Goal: Transaction & Acquisition: Purchase product/service

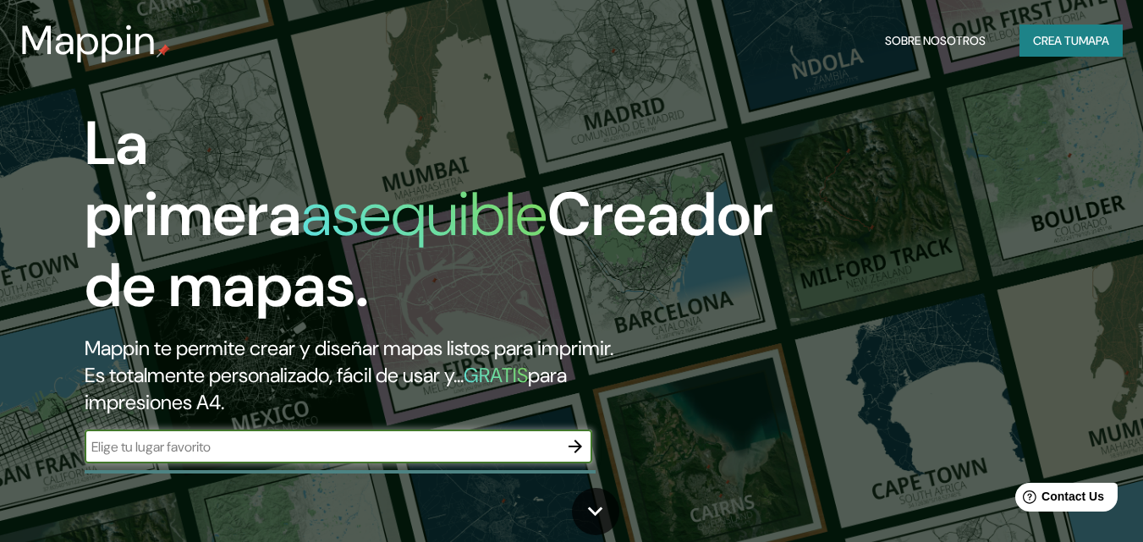
click at [116, 450] on input "text" at bounding box center [322, 446] width 474 height 19
type input "parque de la exposicion lima [GEOGRAPHIC_DATA]"
click at [584, 458] on button "button" at bounding box center [575, 447] width 34 height 34
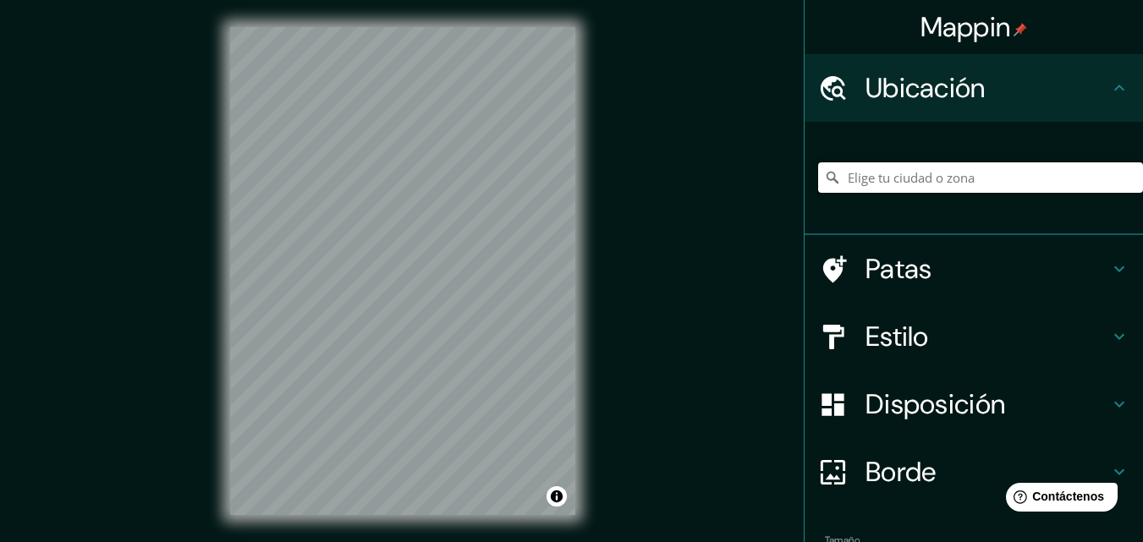
click at [861, 188] on input "Elige tu ciudad o zona" at bounding box center [980, 177] width 325 height 30
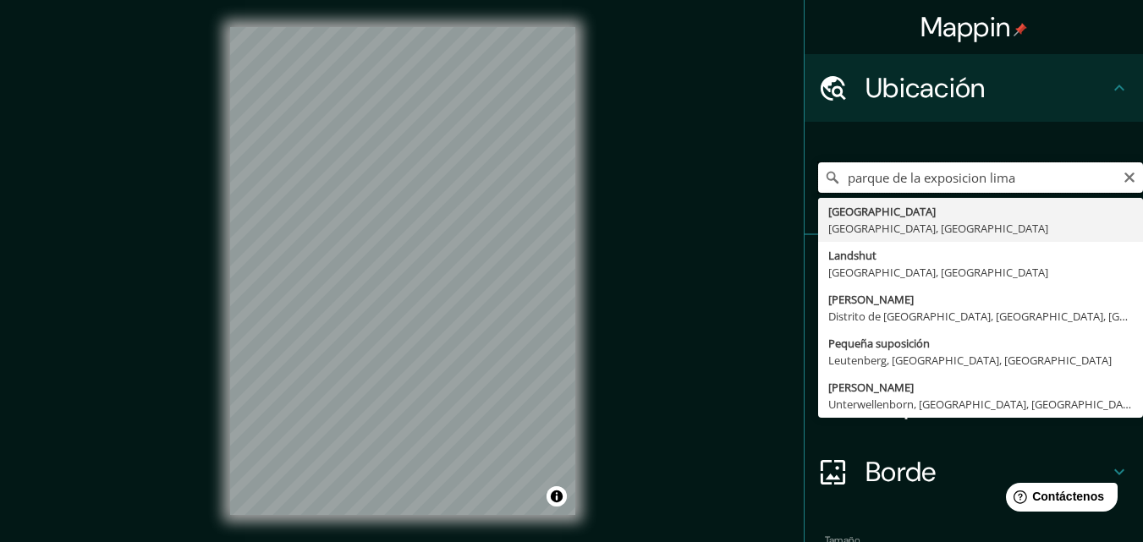
click at [925, 185] on input "parque de la exposicion lima" at bounding box center [980, 177] width 325 height 30
click at [836, 177] on input "parque de la exposición lima" at bounding box center [980, 177] width 325 height 30
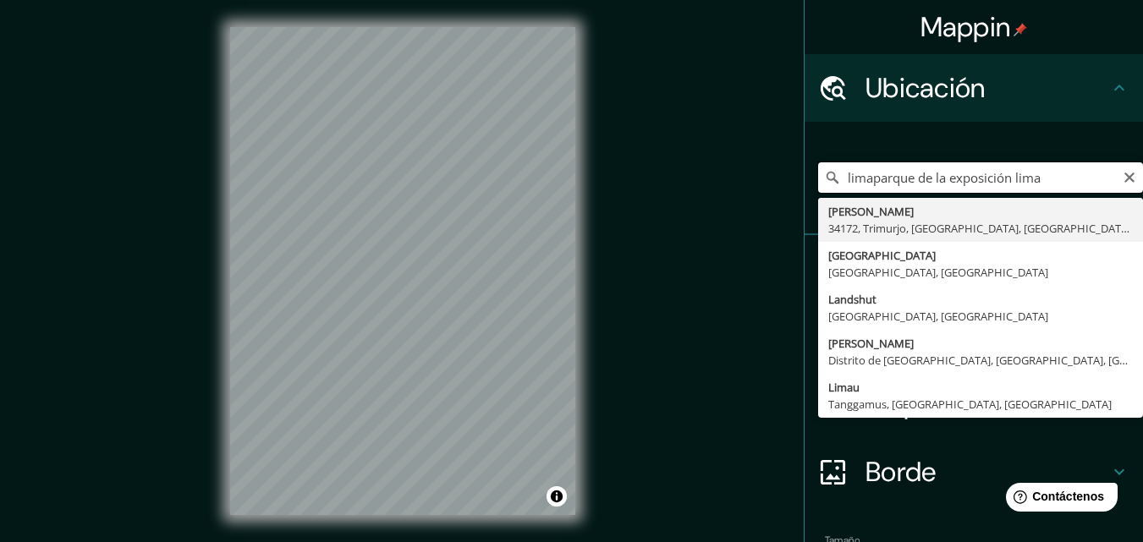
click at [1045, 180] on input "limaparque de la exposición lima" at bounding box center [980, 177] width 325 height 30
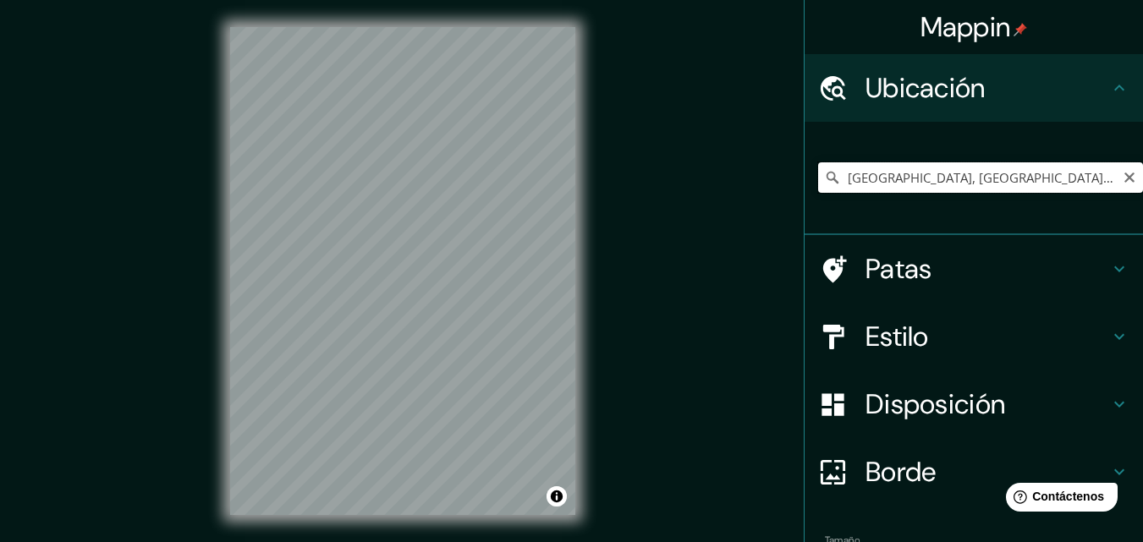
click at [919, 176] on input "[GEOGRAPHIC_DATA], [GEOGRAPHIC_DATA], [GEOGRAPHIC_DATA]" at bounding box center [980, 177] width 325 height 30
type input "[GEOGRAPHIC_DATA], [GEOGRAPHIC_DATA], [GEOGRAPHIC_DATA]"
click at [1125, 177] on icon "Claro" at bounding box center [1130, 178] width 10 height 10
click at [1015, 172] on input "Elige tu ciudad o zona" at bounding box center [980, 177] width 325 height 30
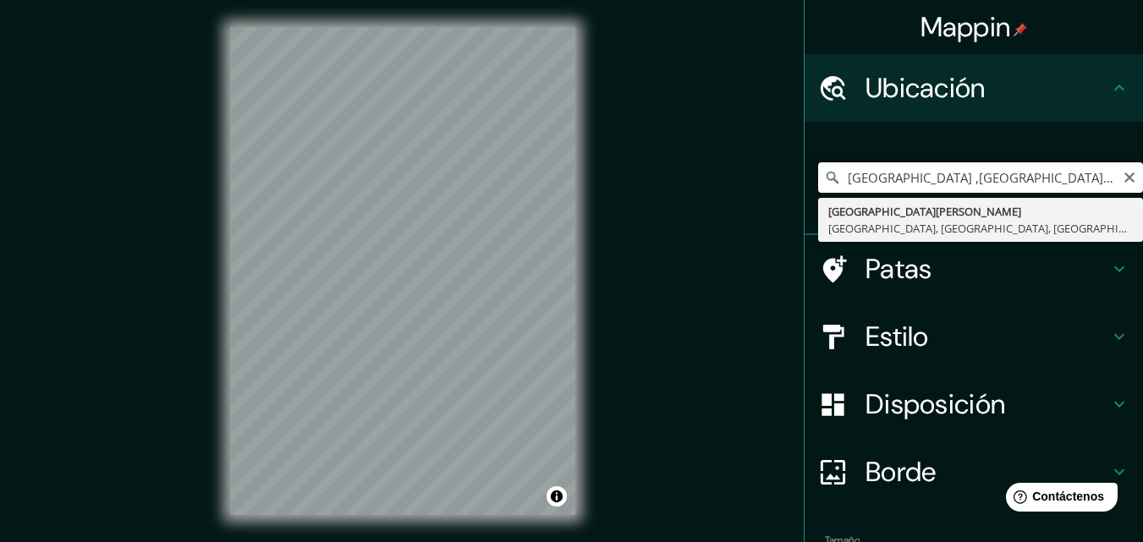
click at [1016, 177] on input "[GEOGRAPHIC_DATA] ,[GEOGRAPHIC_DATA][DATE] con [PERSON_NAME]" at bounding box center [980, 177] width 325 height 30
drag, startPoint x: 986, startPoint y: 178, endPoint x: 1101, endPoint y: 171, distance: 115.3
click at [1100, 171] on input "[GEOGRAPHIC_DATA] ,[GEOGRAPHIC_DATA][DATE] con [PERSON_NAME]" at bounding box center [980, 177] width 325 height 30
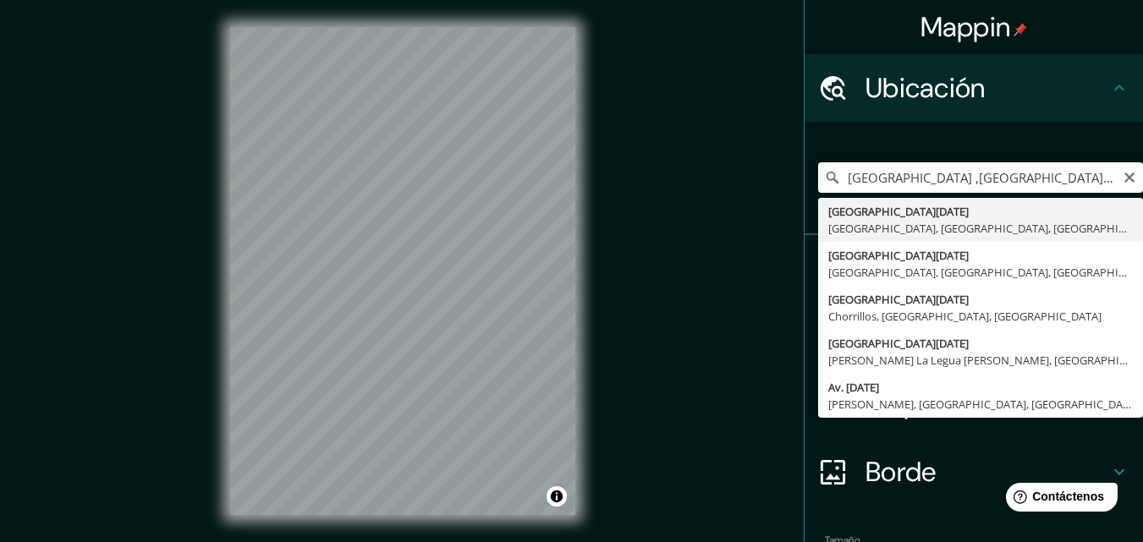
type input "[GEOGRAPHIC_DATA][DATE], [GEOGRAPHIC_DATA], [GEOGRAPHIC_DATA], [GEOGRAPHIC_DATA]"
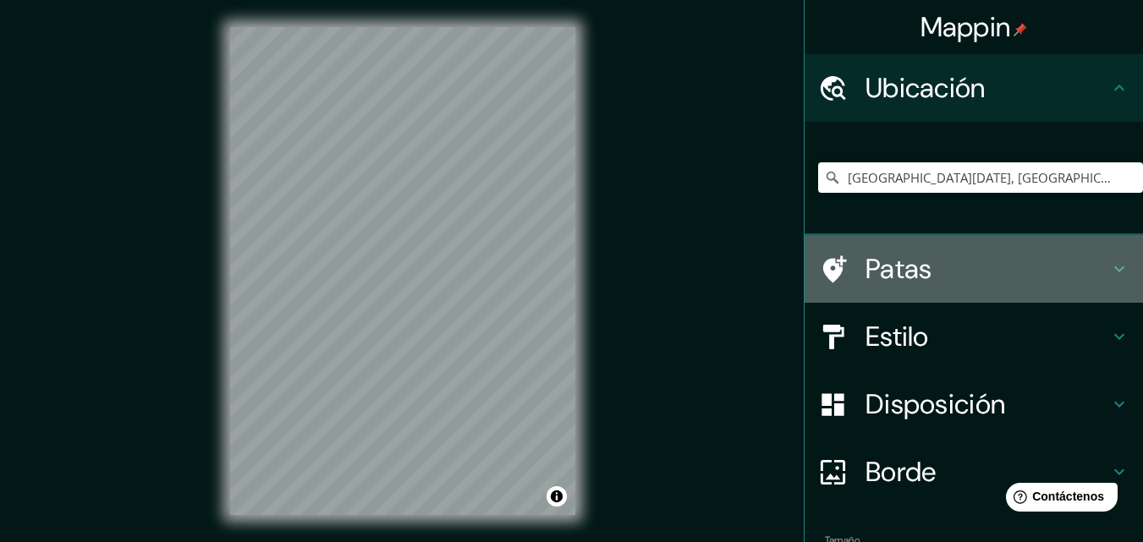
click at [973, 267] on h4 "Patas" at bounding box center [988, 269] width 244 height 34
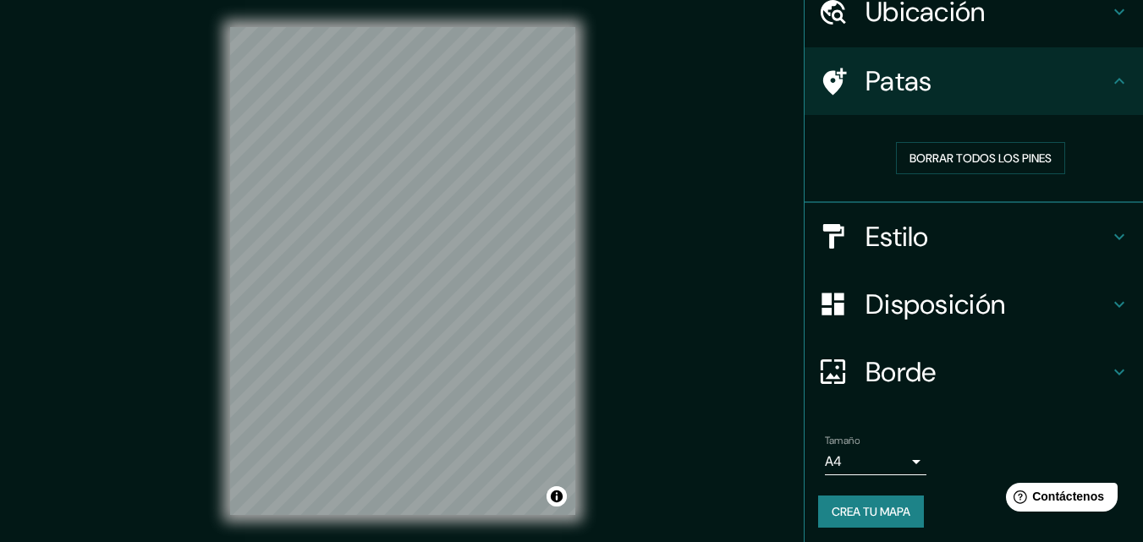
scroll to position [81, 0]
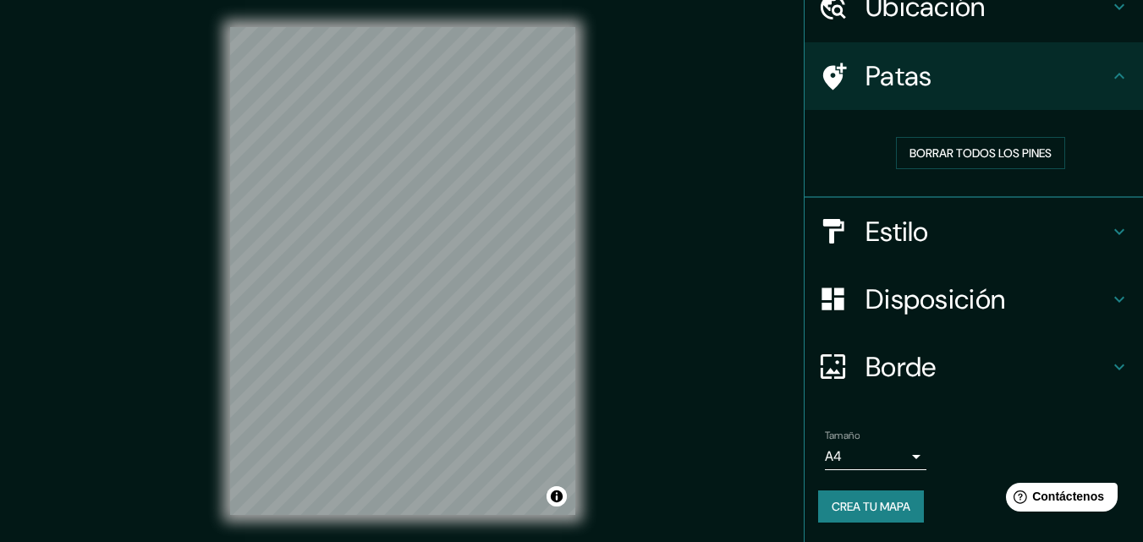
click at [1051, 251] on div "Estilo" at bounding box center [974, 232] width 338 height 68
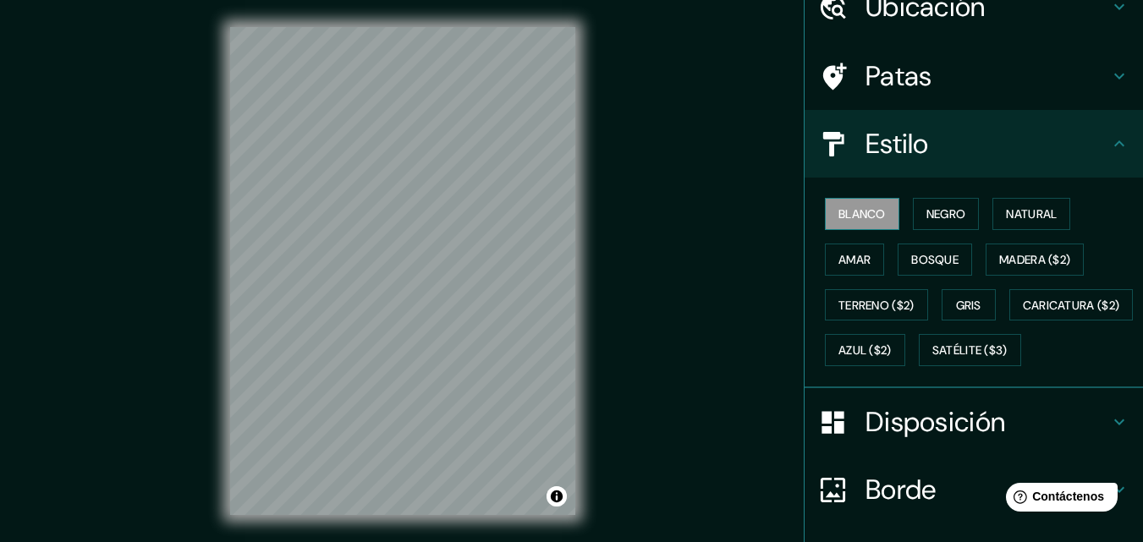
click at [851, 211] on font "Blanco" at bounding box center [862, 213] width 47 height 15
click at [927, 218] on font "Negro" at bounding box center [947, 213] width 40 height 15
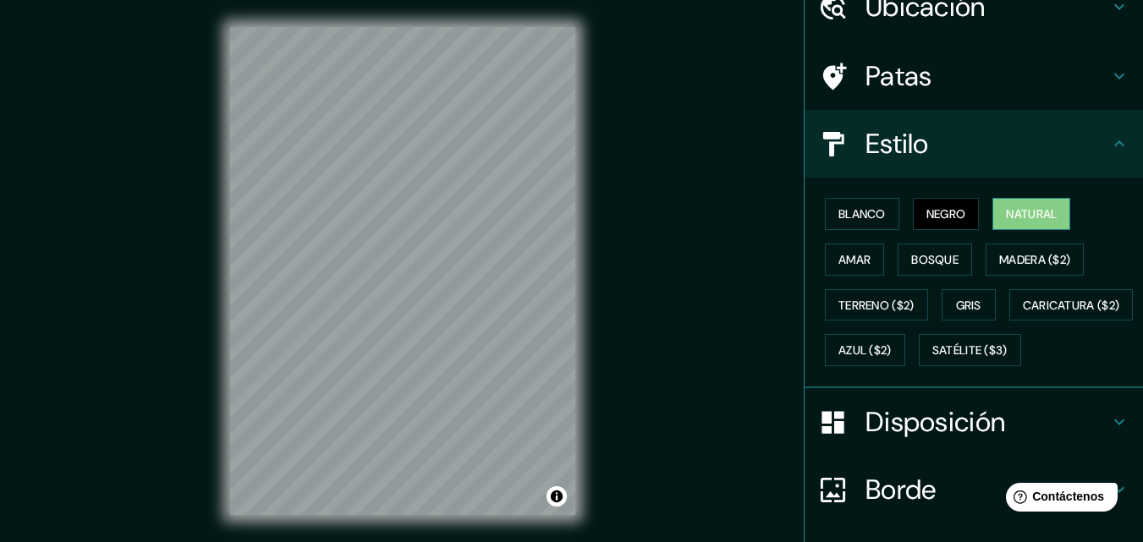
click at [1023, 224] on font "Natural" at bounding box center [1031, 214] width 51 height 22
click at [839, 260] on font "Amar" at bounding box center [855, 259] width 32 height 15
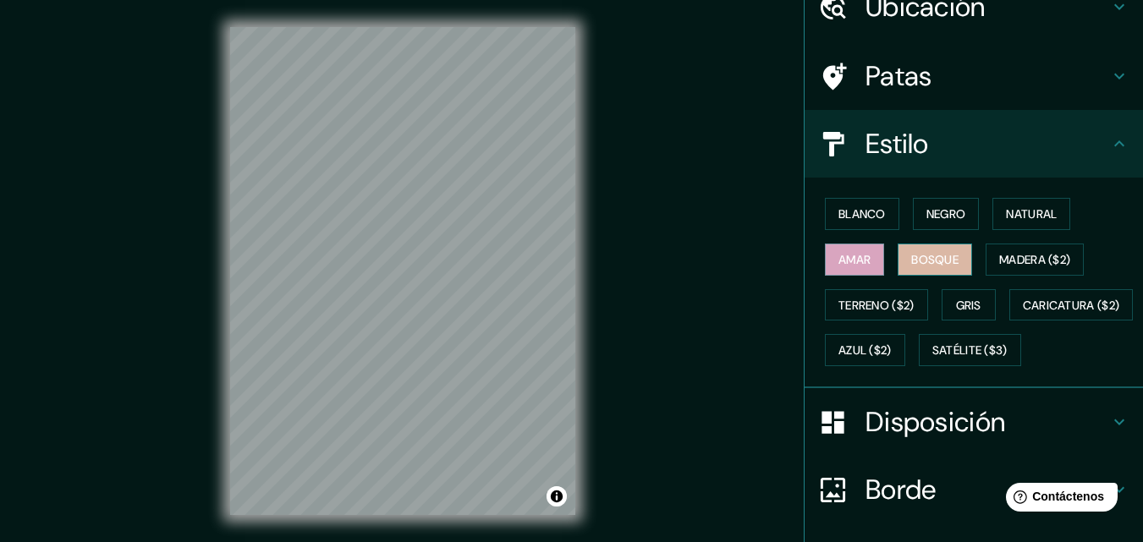
click at [931, 262] on font "Bosque" at bounding box center [934, 259] width 47 height 15
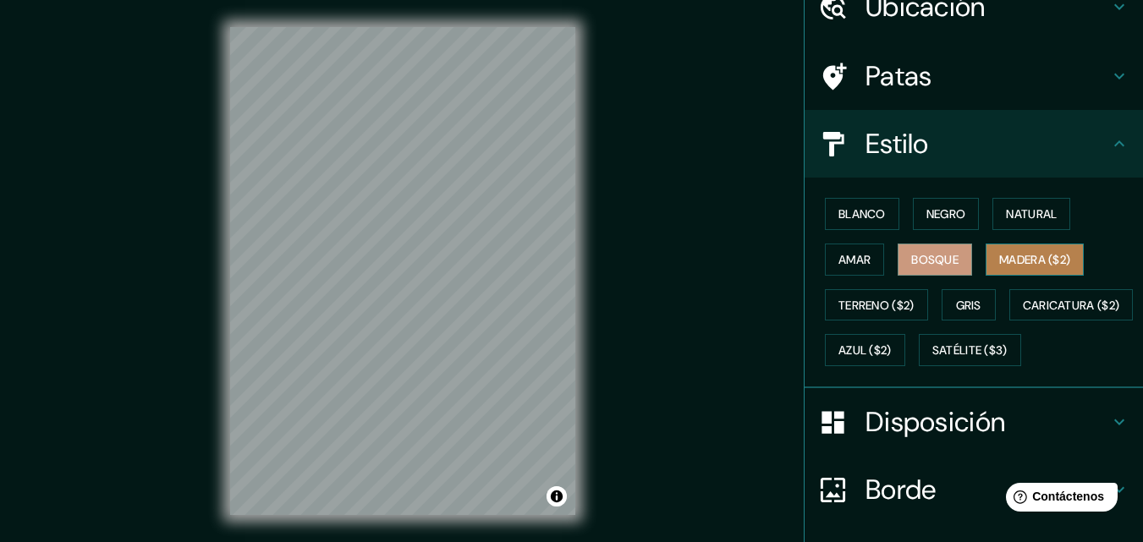
click at [1016, 261] on font "Madera ($2)" at bounding box center [1034, 259] width 71 height 15
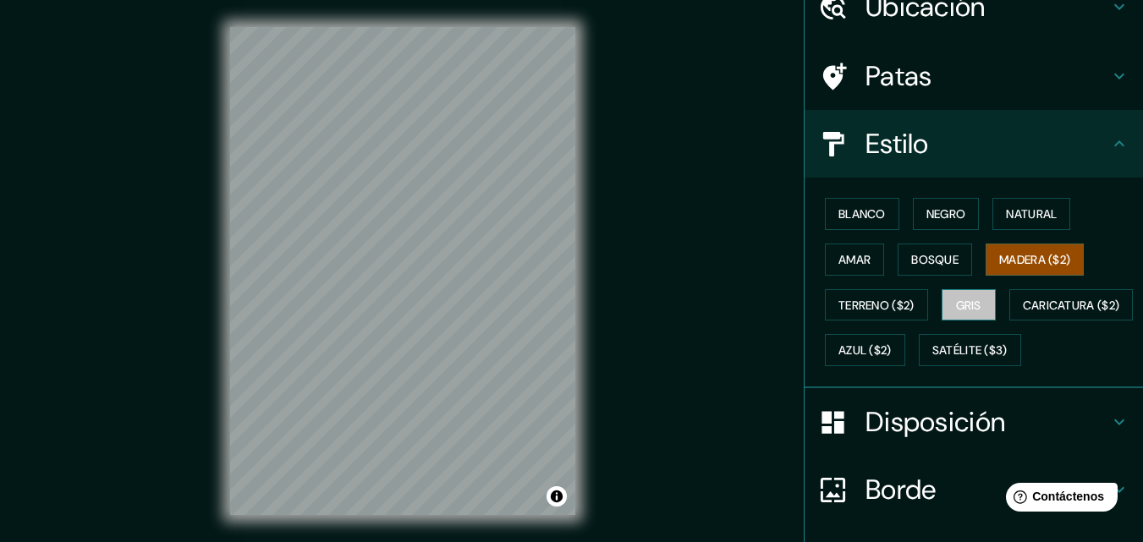
click at [969, 290] on button "Gris" at bounding box center [969, 305] width 54 height 32
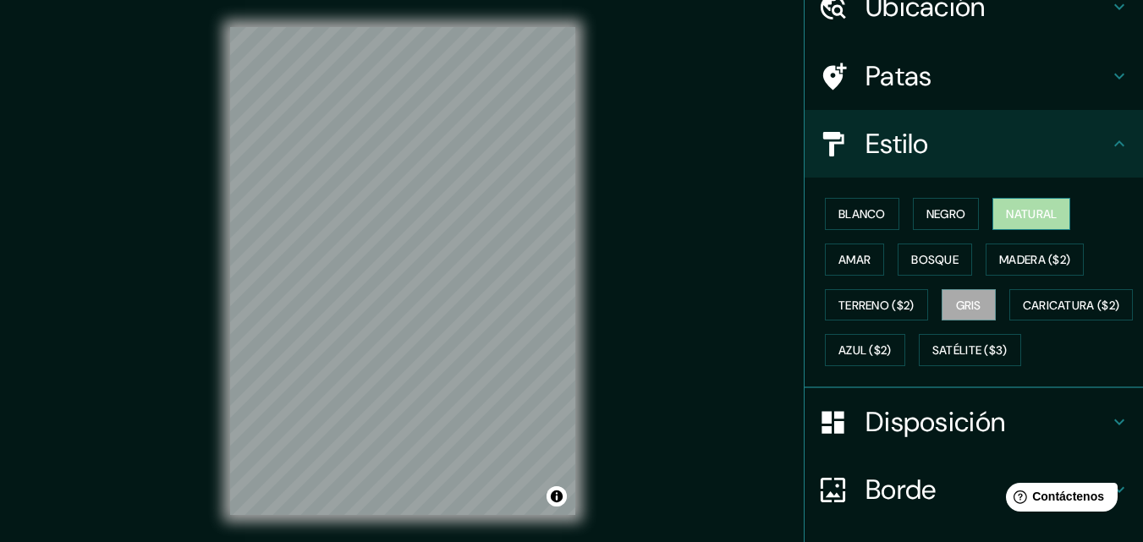
click at [1021, 211] on font "Natural" at bounding box center [1031, 213] width 51 height 15
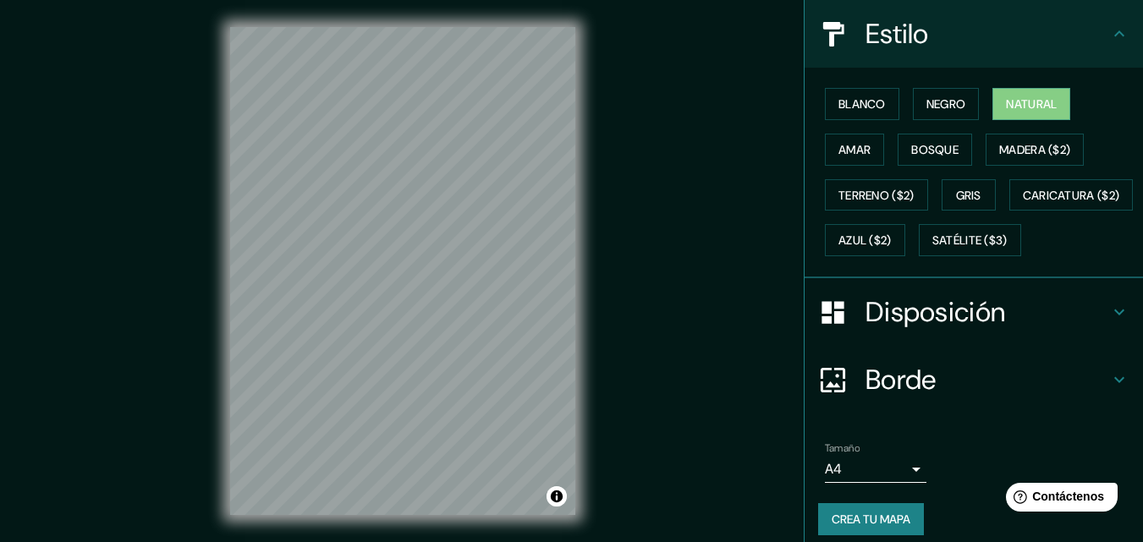
scroll to position [250, 0]
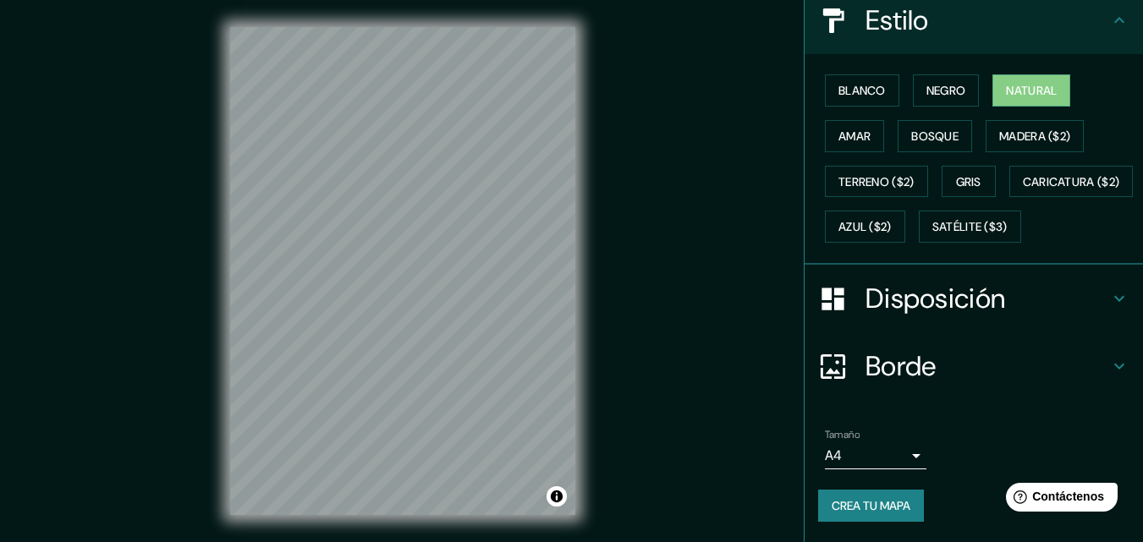
click at [1021, 305] on h4 "Disposición" at bounding box center [988, 299] width 244 height 34
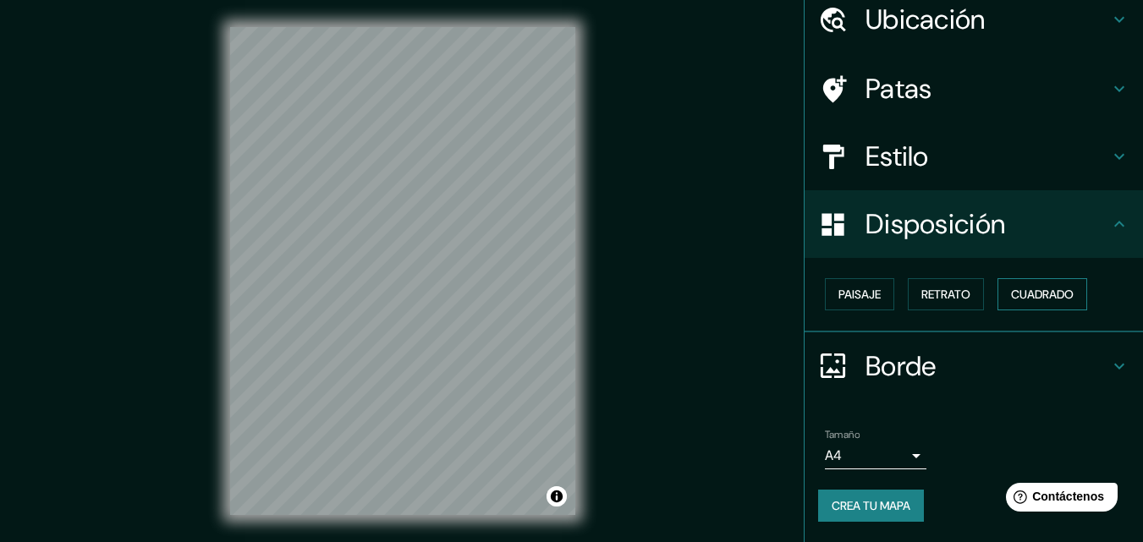
scroll to position [68, 0]
click at [935, 299] on font "Retrato" at bounding box center [945, 295] width 49 height 15
click at [862, 297] on font "Paisaje" at bounding box center [860, 295] width 42 height 15
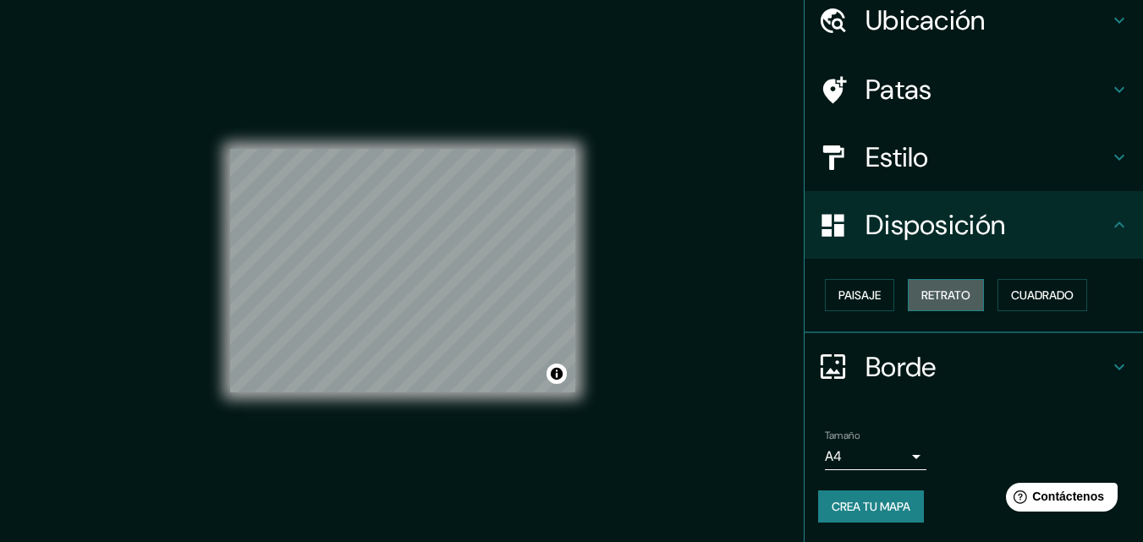
click at [933, 301] on font "Retrato" at bounding box center [945, 295] width 49 height 15
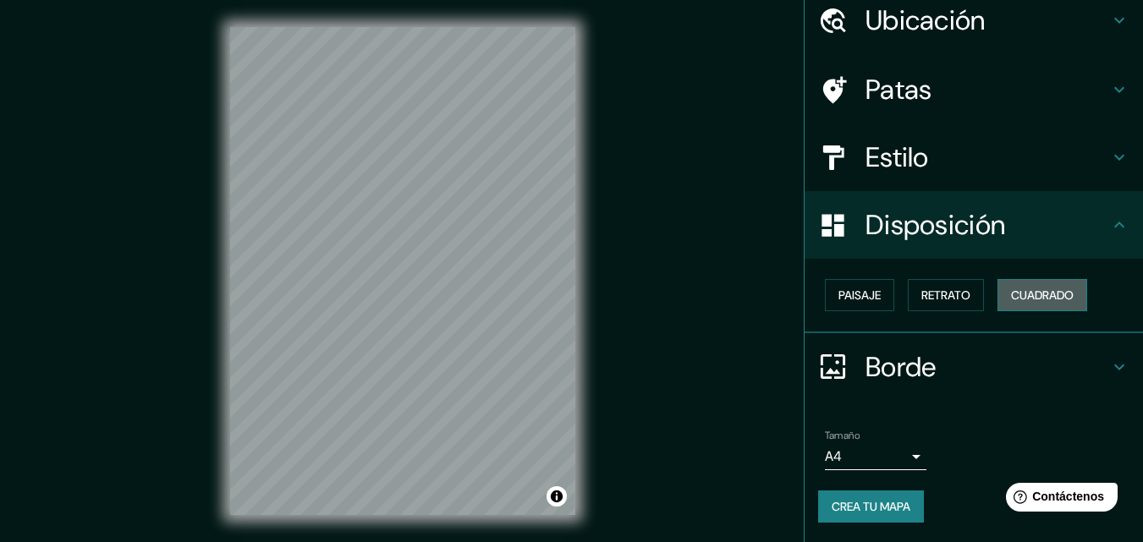
click at [1011, 298] on font "Cuadrado" at bounding box center [1042, 295] width 63 height 15
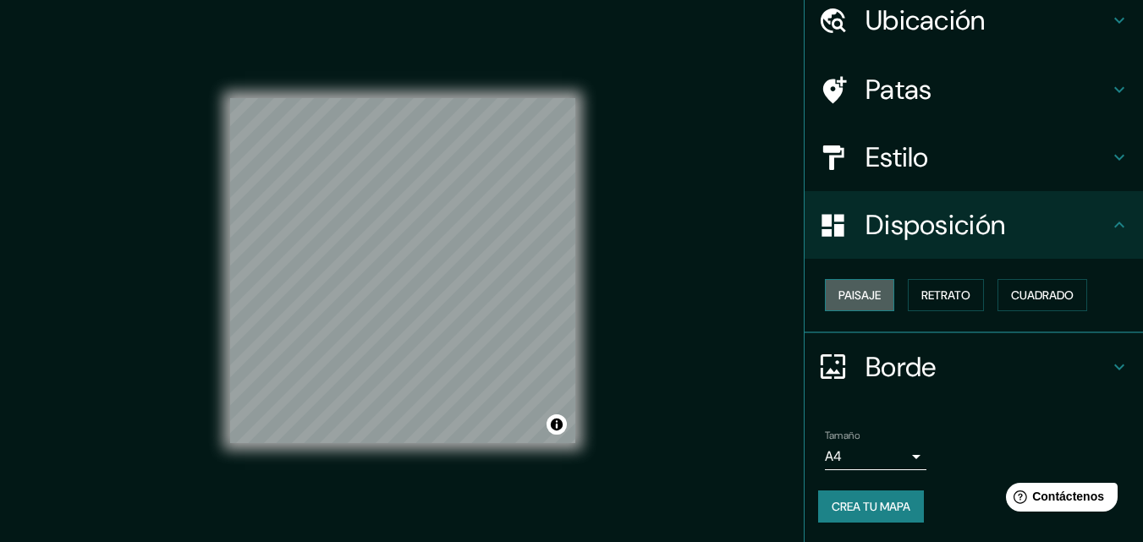
click at [839, 301] on font "Paisaje" at bounding box center [860, 295] width 42 height 15
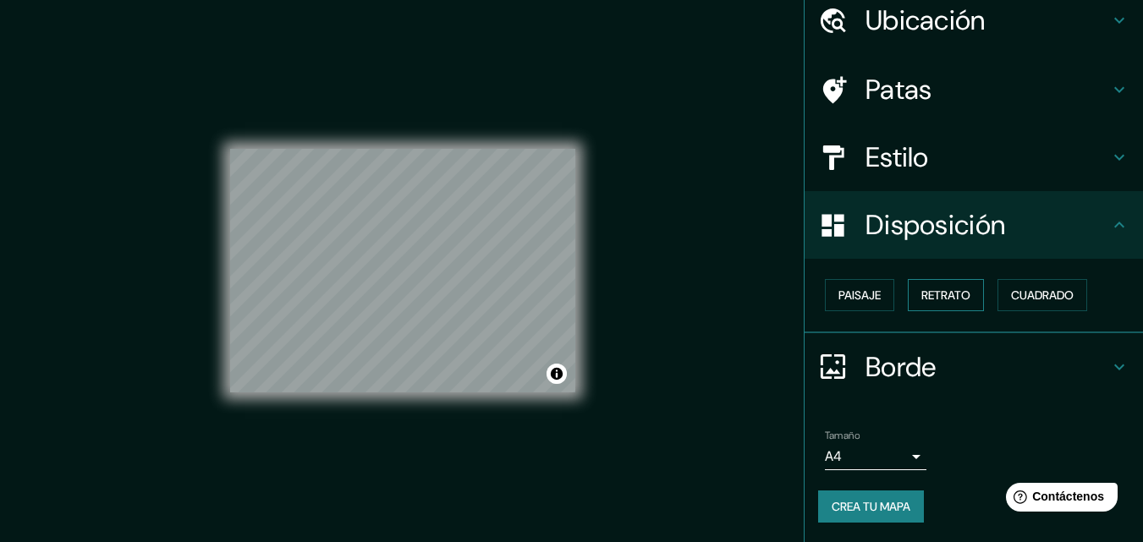
click at [921, 294] on font "Retrato" at bounding box center [945, 295] width 49 height 15
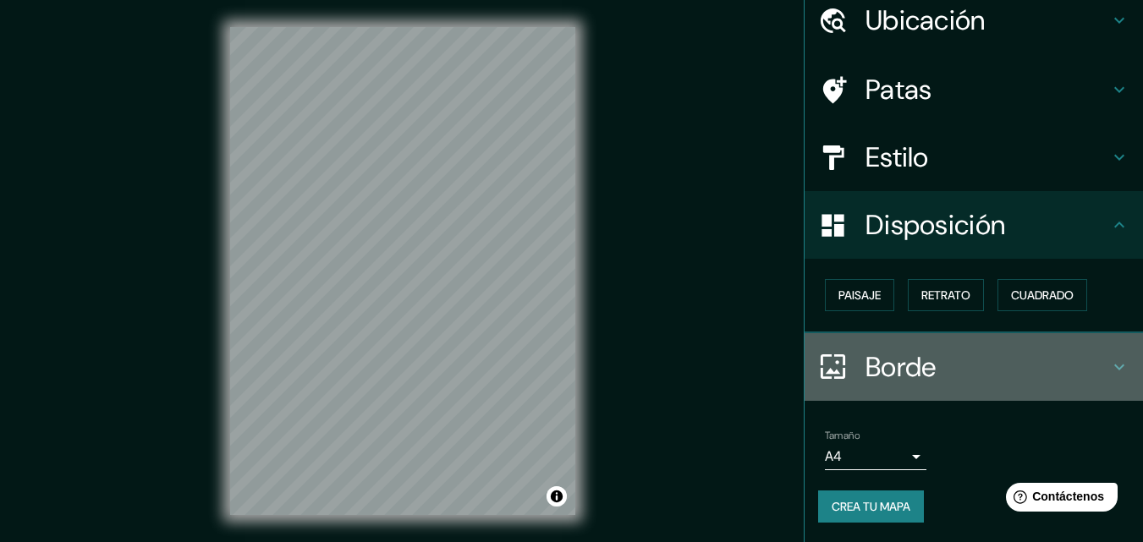
click at [1018, 362] on h4 "Borde" at bounding box center [988, 367] width 244 height 34
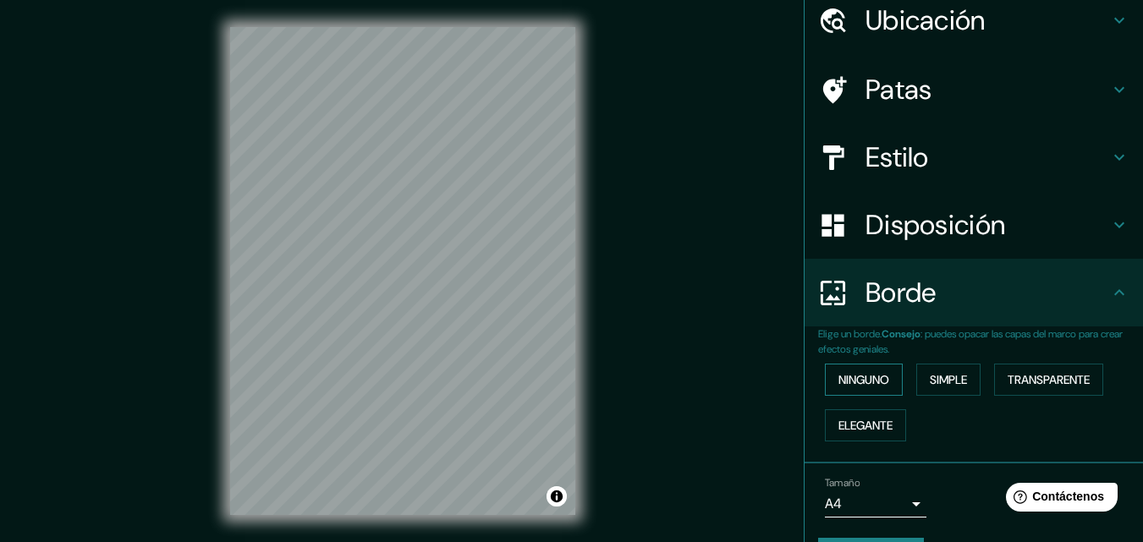
click at [864, 378] on font "Ninguno" at bounding box center [864, 379] width 51 height 15
click at [932, 378] on font "Simple" at bounding box center [948, 379] width 37 height 15
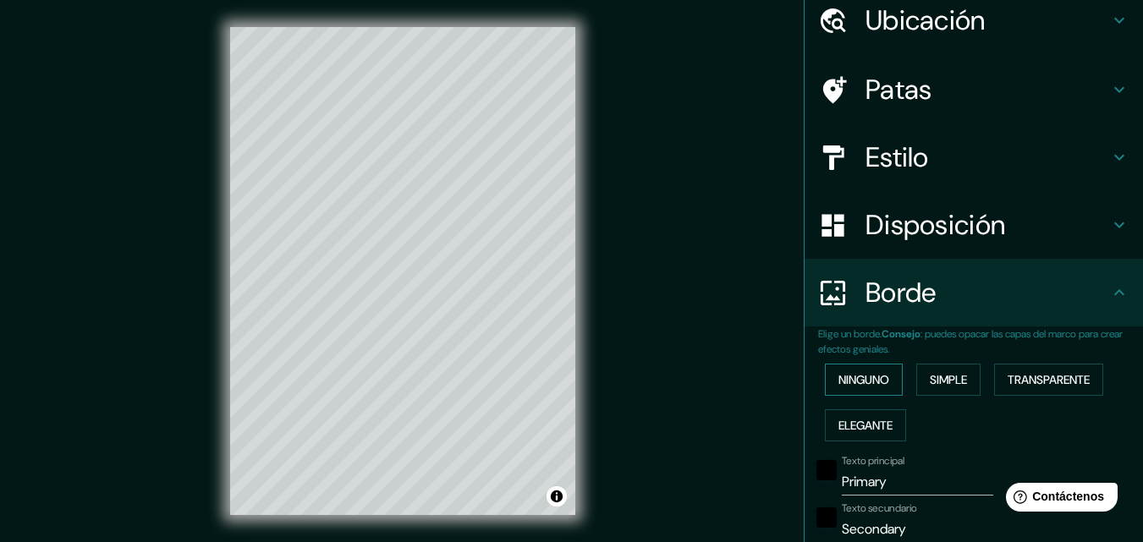
click at [839, 369] on font "Ninguno" at bounding box center [864, 380] width 51 height 22
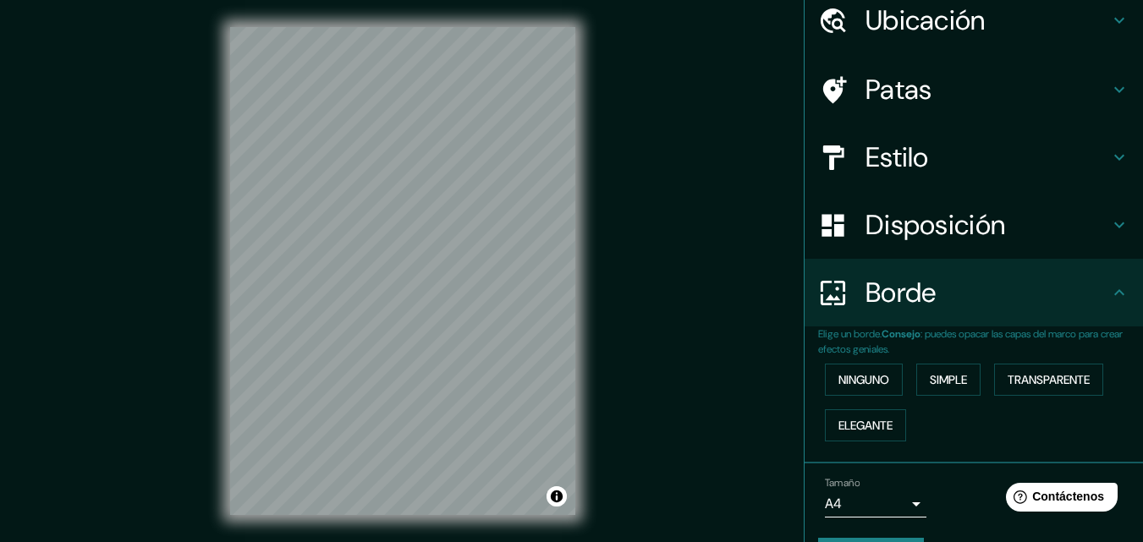
click at [1082, 296] on h4 "Borde" at bounding box center [988, 293] width 244 height 34
drag, startPoint x: 1130, startPoint y: 301, endPoint x: 1137, endPoint y: 116, distance: 185.5
click at [1137, 116] on div "Mappin Ubicación [GEOGRAPHIC_DATA][DATE], [GEOGRAPHIC_DATA], [GEOGRAPHIC_DATA],…" at bounding box center [973, 271] width 339 height 542
drag, startPoint x: 1130, startPoint y: 127, endPoint x: 1150, endPoint y: 49, distance: 80.5
click at [1143, 49] on html "Mappin Ubicación [GEOGRAPHIC_DATA][DATE], [GEOGRAPHIC_DATA], [GEOGRAPHIC_DATA],…" at bounding box center [571, 271] width 1143 height 542
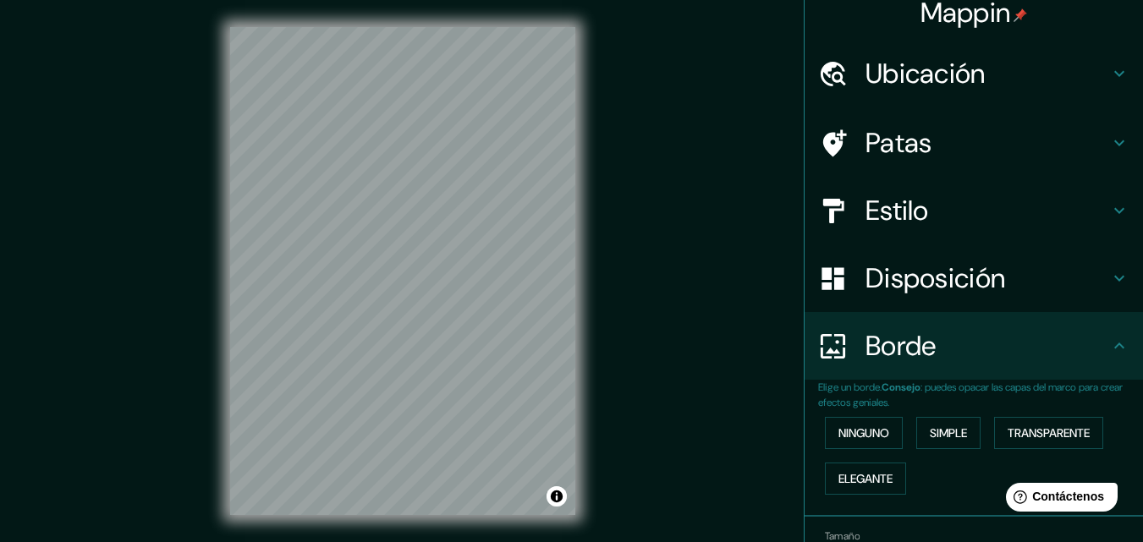
scroll to position [0, 0]
